Goal: Register for event/course

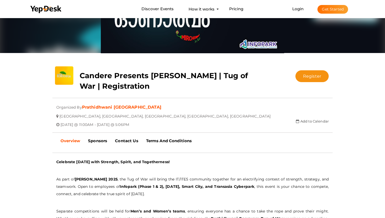
scroll to position [55, 0]
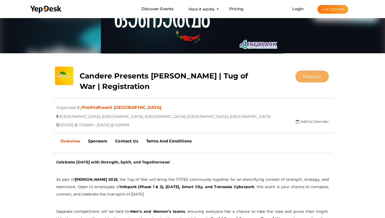
click at [318, 77] on button "Register" at bounding box center [312, 76] width 33 height 12
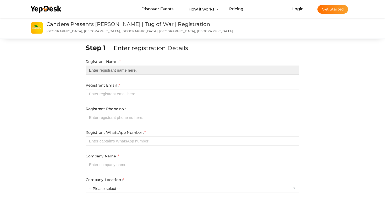
click at [111, 72] on input "text" at bounding box center [193, 70] width 214 height 9
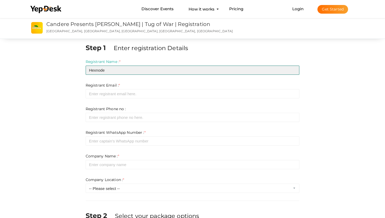
type input "Hexnode"
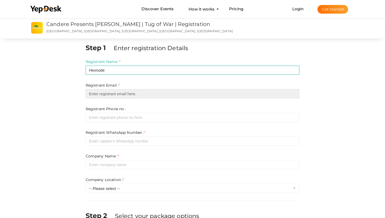
click at [130, 95] on input "email" at bounding box center [193, 93] width 214 height 9
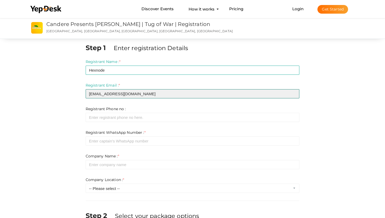
type input "[EMAIL_ADDRESS][DOMAIN_NAME]"
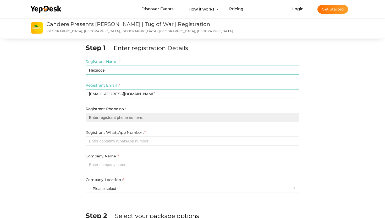
click at [111, 115] on input "number" at bounding box center [193, 117] width 214 height 9
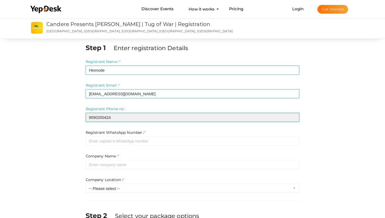
type input "8590200424"
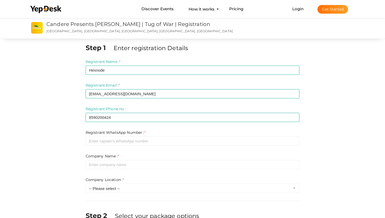
click at [121, 135] on label "Registrant WhatsApp Number : *" at bounding box center [116, 132] width 60 height 5
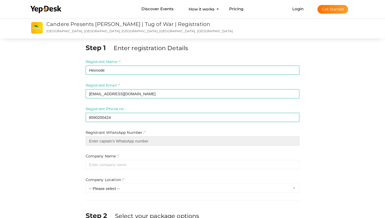
click at [122, 140] on input "number" at bounding box center [193, 140] width 214 height 9
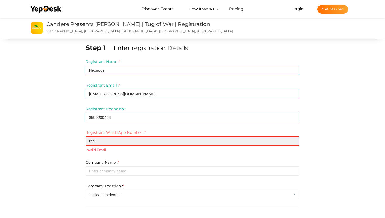
type input "8590"
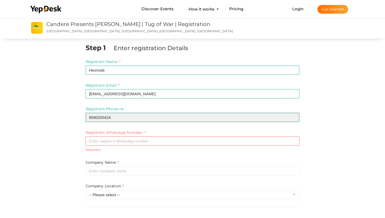
click at [116, 117] on input "8590200424" at bounding box center [193, 117] width 214 height 9
type input "9"
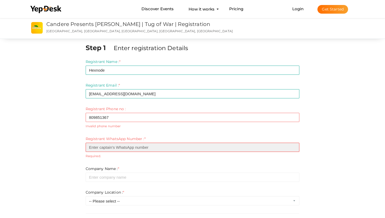
click at [103, 145] on input "number" at bounding box center [193, 147] width 214 height 9
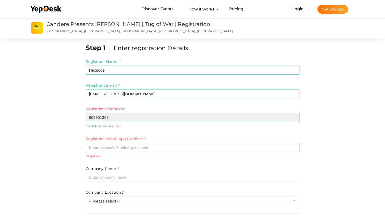
click at [95, 116] on input "809851367" at bounding box center [193, 117] width 214 height 9
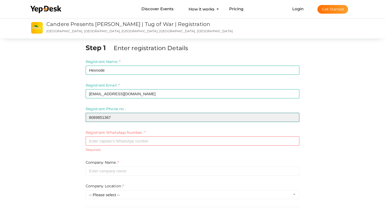
type input "8089851367"
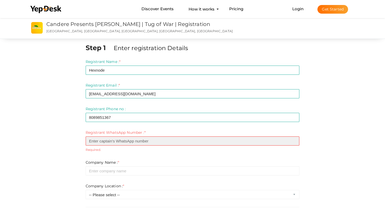
click at [104, 138] on input "number" at bounding box center [193, 140] width 214 height 9
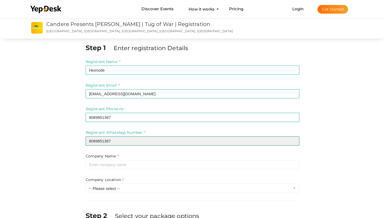
type input "8089851367"
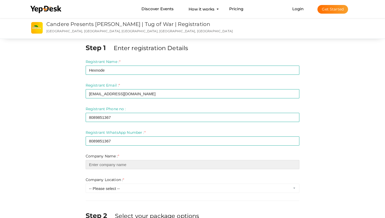
click at [110, 165] on input "text" at bounding box center [193, 164] width 214 height 9
type input "H"
type input "M"
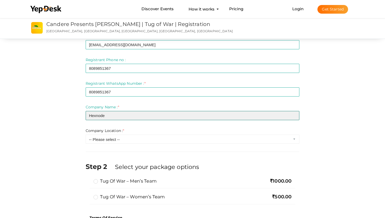
scroll to position [57, 0]
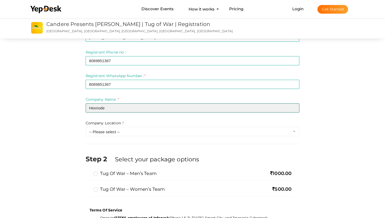
type input "Hexnode"
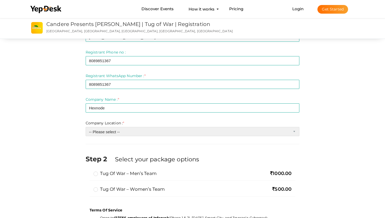
click at [118, 136] on select "-- Please select -- Inside Infopark Phase 1 Inside Infopark Phase 2 [DATE] Info…" at bounding box center [193, 131] width 214 height 9
select select "1"
click at [86, 127] on select "-- Please select -- Inside Infopark Phase 1 Inside Infopark Phase 2 [DATE] Info…" at bounding box center [193, 131] width 214 height 9
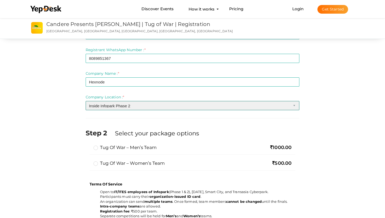
scroll to position [90, 0]
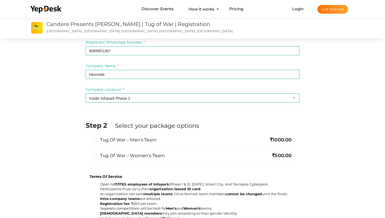
click at [110, 141] on label "Tug of War – Men’s Team" at bounding box center [125, 140] width 63 height 6
click at [88, 138] on input "Tug of War – Men’s Team" at bounding box center [88, 138] width 0 height 0
click at [100, 154] on label "Tug of War – Women’s Team" at bounding box center [130, 155] width 72 height 6
click at [88, 153] on input "Tug of War – Women’s Team" at bounding box center [88, 153] width 0 height 0
click at [100, 142] on label "Tug of War – Men’s Team" at bounding box center [125, 140] width 63 height 6
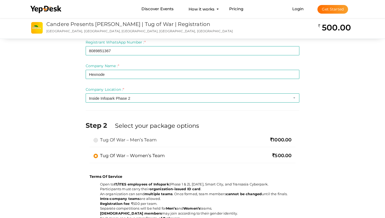
click at [88, 138] on input "Tug of War – Men’s Team" at bounding box center [88, 138] width 0 height 0
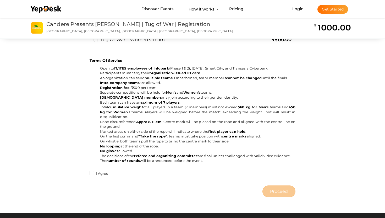
scroll to position [213, 0]
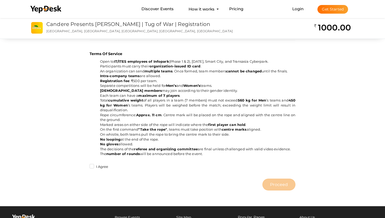
click at [98, 166] on label "I Agree" at bounding box center [99, 166] width 19 height 5
click at [84, 165] on input "I Agree" at bounding box center [84, 165] width 0 height 0
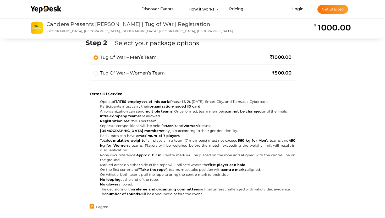
scroll to position [189, 0]
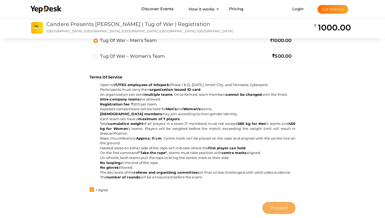
click at [276, 205] on span "Proceed" at bounding box center [279, 208] width 18 height 6
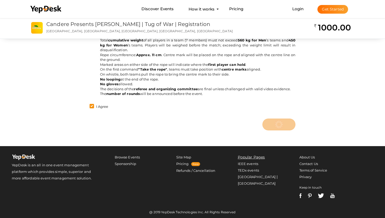
scroll to position [275, 0]
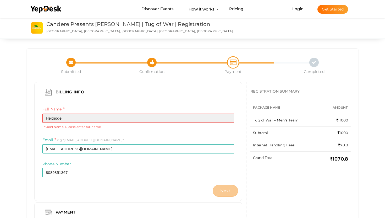
click at [154, 118] on input "Hexnode" at bounding box center [138, 117] width 192 height 9
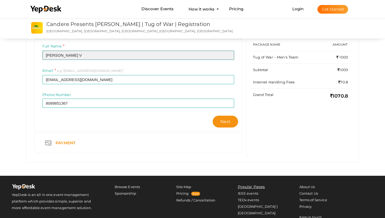
scroll to position [51, 0]
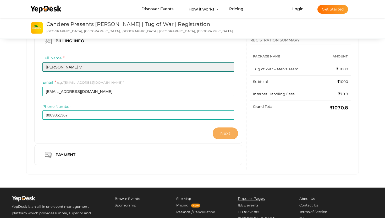
type input "[PERSON_NAME] V"
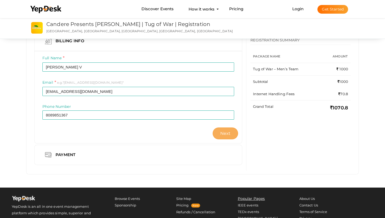
click at [228, 132] on span "Next" at bounding box center [225, 133] width 10 height 5
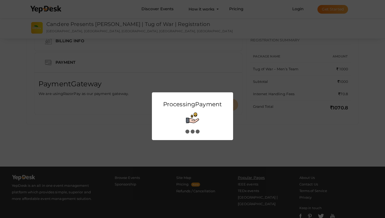
scroll to position [0, 0]
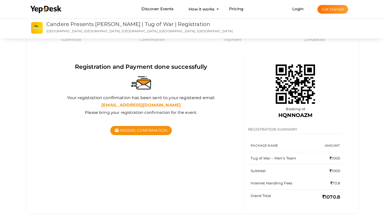
scroll to position [32, 0]
click at [149, 128] on span "Resend Confirmation" at bounding box center [143, 130] width 47 height 5
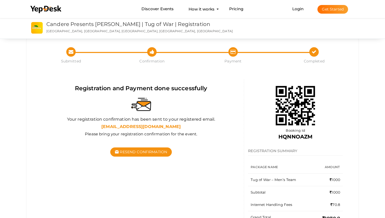
scroll to position [11, 0]
click at [117, 29] on p "[GEOGRAPHIC_DATA], [GEOGRAPHIC_DATA], [GEOGRAPHIC_DATA], [GEOGRAPHIC_DATA], [GE…" at bounding box center [142, 31] width 193 height 4
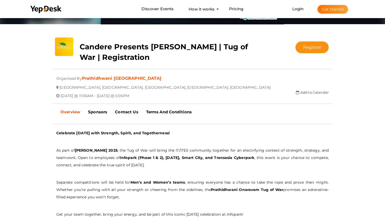
scroll to position [102, 0]
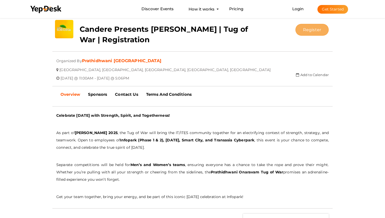
click at [305, 28] on button "Register" at bounding box center [312, 30] width 33 height 12
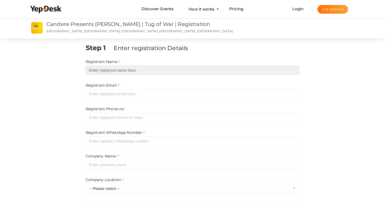
click at [107, 71] on input "text" at bounding box center [193, 70] width 214 height 9
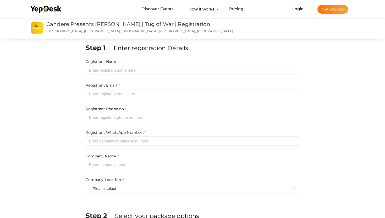
click at [127, 77] on form "Registrant Name : * Required. Invalid email Invalid phone number Invalid Format…" at bounding box center [193, 126] width 214 height 134
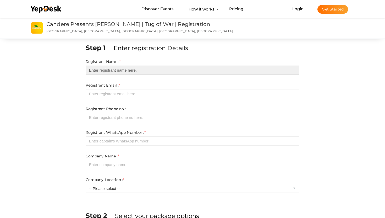
click at [125, 67] on input "text" at bounding box center [193, 70] width 214 height 9
type input "B"
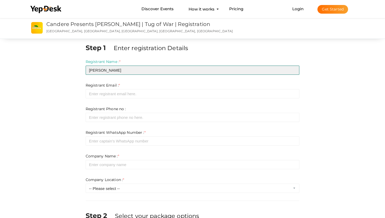
type input "Vini"
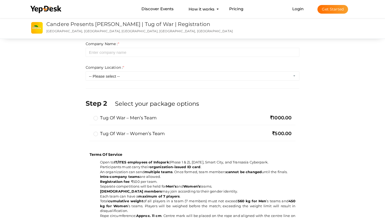
scroll to position [120, 0]
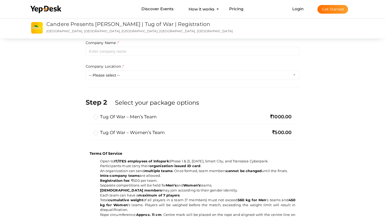
click at [94, 134] on label "Tug of War – Women’s Team" at bounding box center [130, 132] width 72 height 6
click at [88, 130] on input "Tug of War – Women’s Team" at bounding box center [88, 130] width 0 height 0
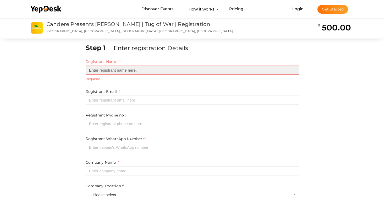
click at [119, 69] on input "text" at bounding box center [193, 70] width 214 height 9
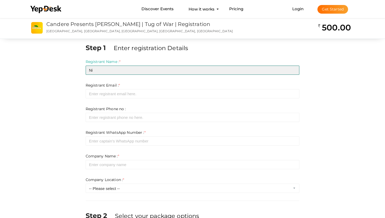
type input "N"
type input "Vintgha"
